Goal: Information Seeking & Learning: Learn about a topic

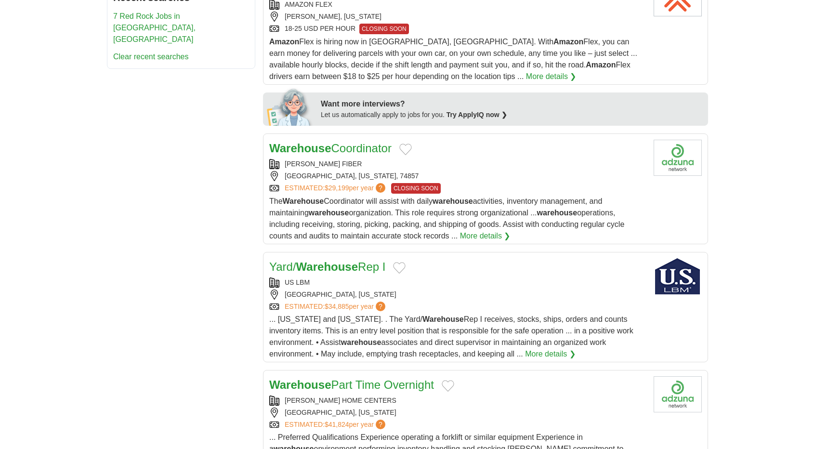
scroll to position [430, 0]
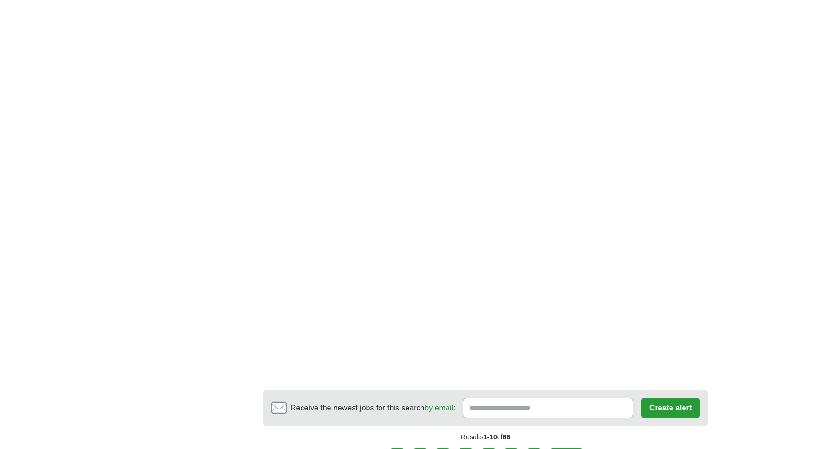
scroll to position [1509, 0]
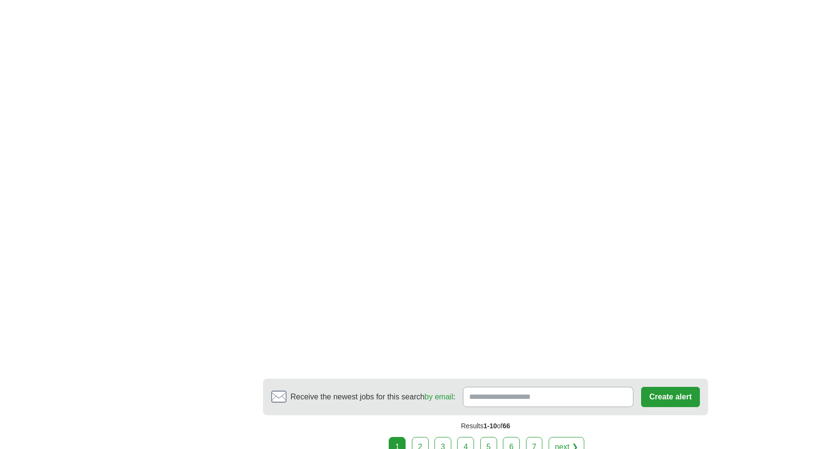
click at [431, 437] on div "1 2 3 4 5 6 7 next ❯" at bounding box center [485, 447] width 445 height 20
click at [425, 437] on link "2" at bounding box center [420, 447] width 17 height 20
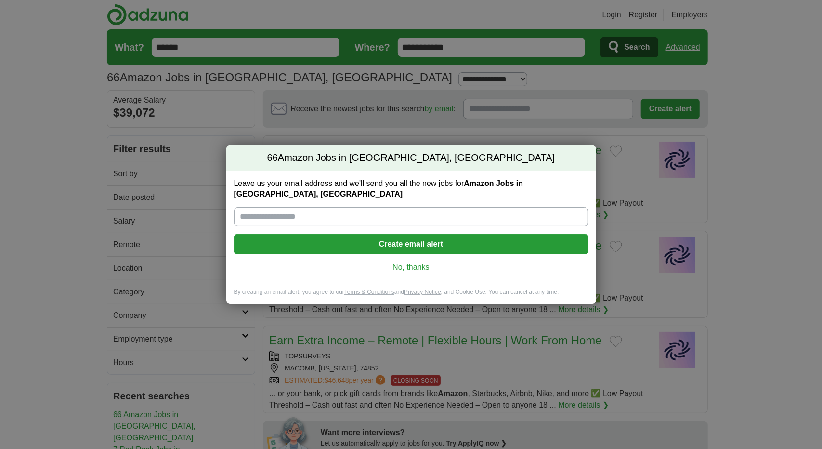
click at [420, 267] on div "Leave us your email address and we'll send you all the new jobs for Amazon Jobs…" at bounding box center [411, 229] width 370 height 118
click at [421, 262] on link "No, thanks" at bounding box center [411, 267] width 339 height 11
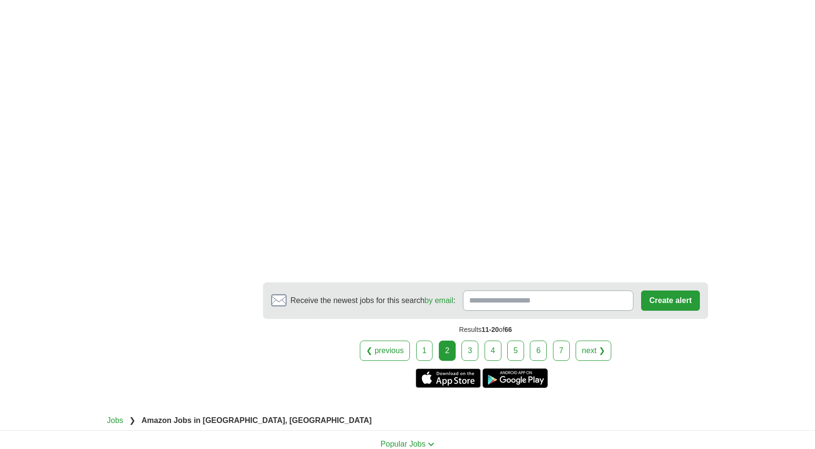
scroll to position [1638, 0]
